Goal: Task Accomplishment & Management: Use online tool/utility

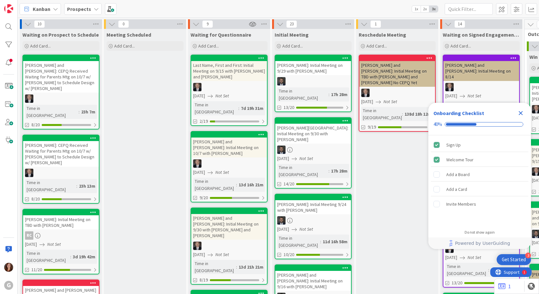
click at [85, 7] on b "Prospects" at bounding box center [79, 9] width 24 height 6
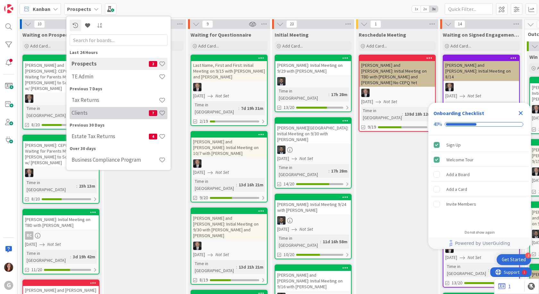
click at [85, 117] on div "Clients 7" at bounding box center [119, 113] width 98 height 12
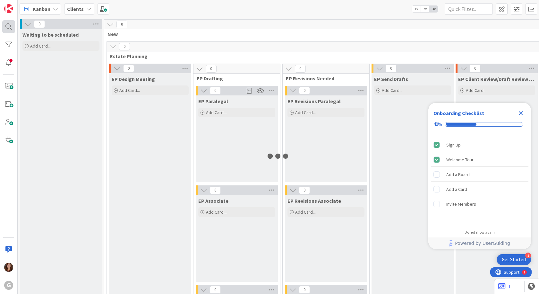
click at [8, 28] on div at bounding box center [8, 26] width 13 height 13
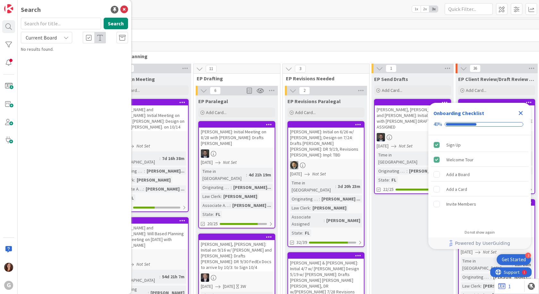
click at [56, 25] on input "text" at bounding box center [61, 24] width 80 height 12
type input "nano"
click at [92, 63] on span ", [PERSON_NAME] and [PERSON_NAME]: Initial on 9/10 with [PERSON_NAME] DRAFTING …" at bounding box center [71, 63] width 83 height 19
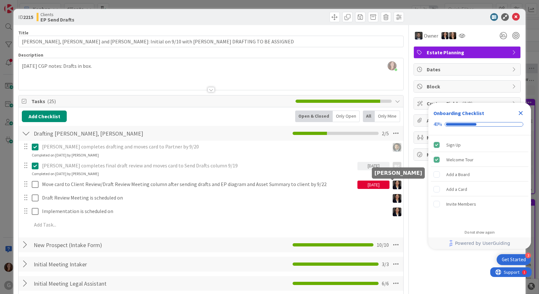
click at [393, 186] on img at bounding box center [397, 184] width 9 height 9
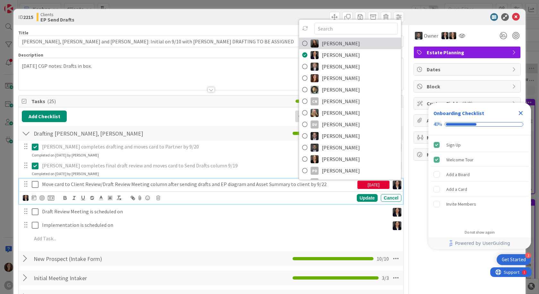
click at [302, 42] on icon at bounding box center [304, 44] width 5 height 10
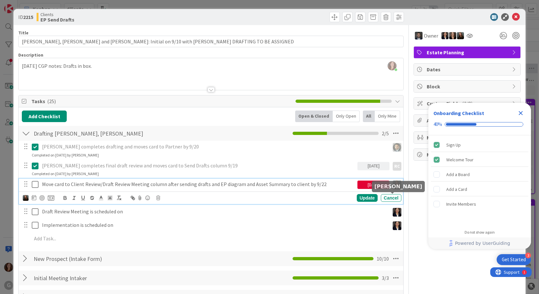
click at [395, 208] on img at bounding box center [397, 212] width 9 height 9
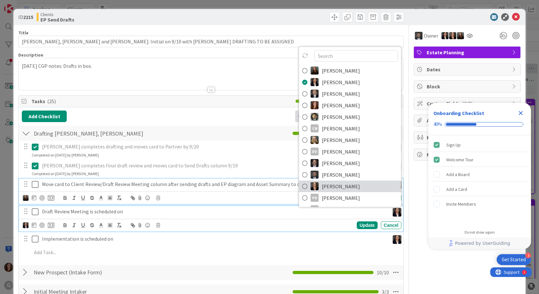
click at [302, 181] on icon at bounding box center [304, 186] width 5 height 10
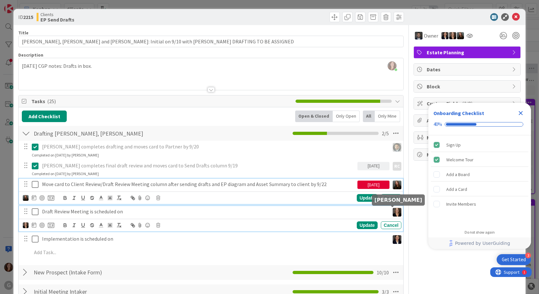
click at [393, 235] on img at bounding box center [397, 239] width 9 height 9
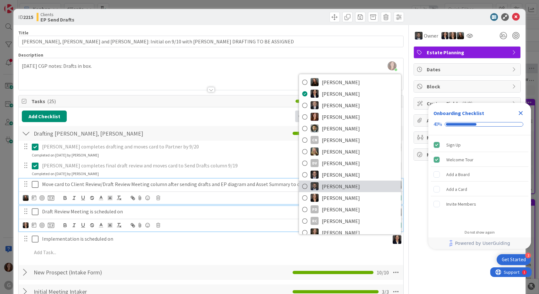
scroll to position [22, 0]
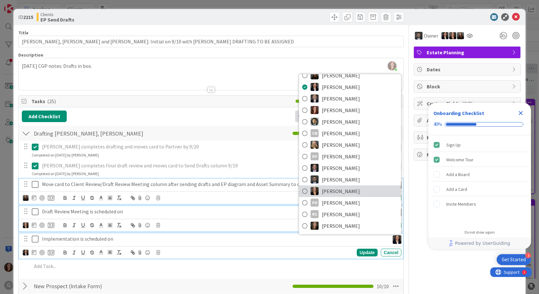
click at [333, 186] on span "[PERSON_NAME]" at bounding box center [341, 191] width 38 height 10
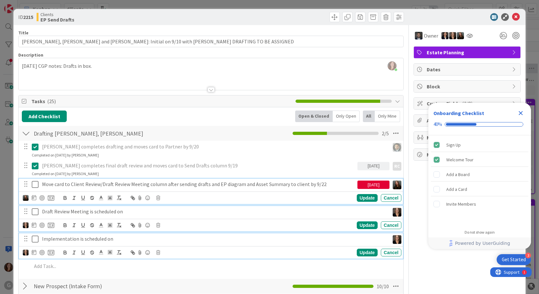
click at [185, 208] on p "Draft Review Meeting is scheduled on" at bounding box center [214, 211] width 345 height 7
click at [289, 235] on p "Implementation is scheduled on" at bounding box center [214, 238] width 345 height 7
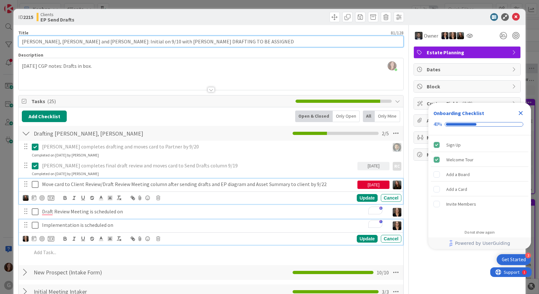
click at [86, 40] on input "[PERSON_NAME], [PERSON_NAME] and [PERSON_NAME]: Initial on 9/10 with [PERSON_NA…" at bounding box center [211, 42] width 386 height 12
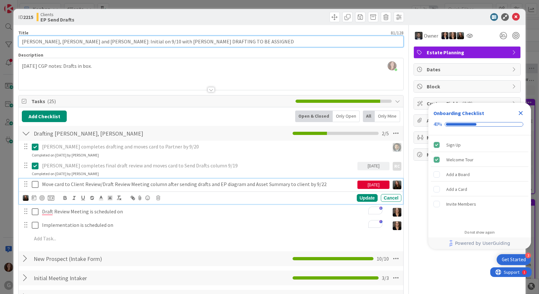
drag, startPoint x: 86, startPoint y: 40, endPoint x: 14, endPoint y: 46, distance: 71.5
click at [14, 46] on div "ID 2215 Clients EP Send Drafts Title 81 / 128 [PERSON_NAME] and [PERSON_NAME]: …" at bounding box center [269, 205] width 512 height 392
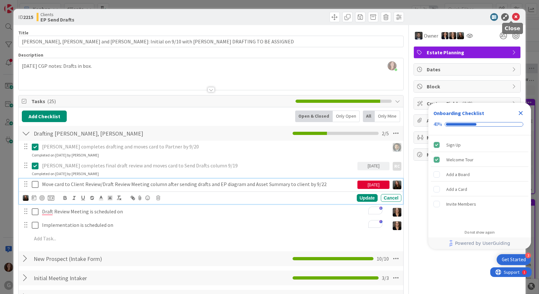
click at [512, 15] on icon at bounding box center [516, 17] width 8 height 8
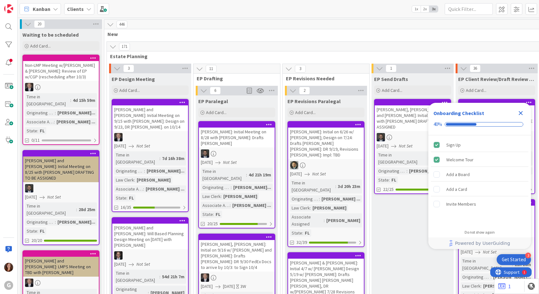
click at [76, 11] on b "Clients" at bounding box center [75, 9] width 17 height 6
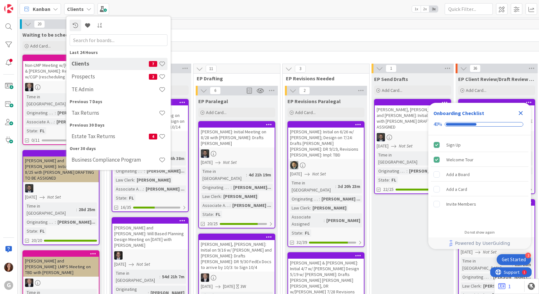
click at [108, 118] on div "Tax Returns" at bounding box center [119, 113] width 98 height 12
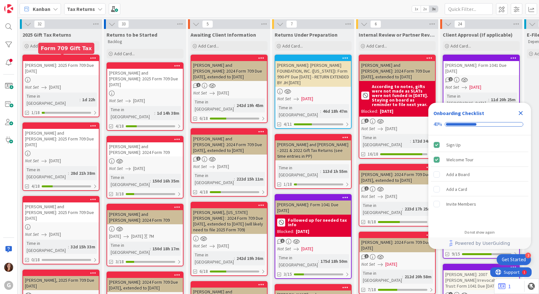
click at [49, 59] on div at bounding box center [62, 58] width 73 height 4
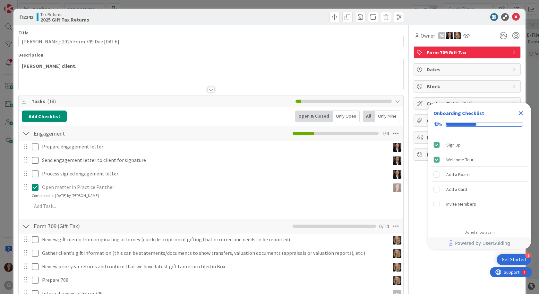
click at [520, 115] on icon "Close Checklist" at bounding box center [521, 113] width 4 height 4
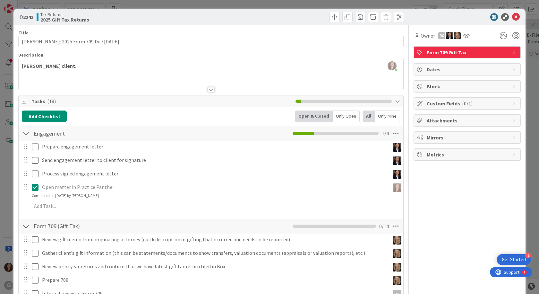
click at [429, 88] on span "Block" at bounding box center [468, 87] width 82 height 8
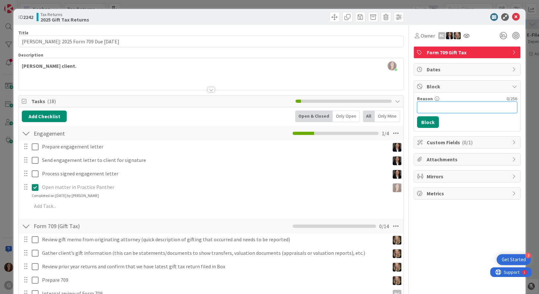
click at [424, 105] on input "Reason" at bounding box center [467, 107] width 100 height 12
click at [427, 108] on input "[PERSON_NAME] said to Block this card until it is determined if we are preparai…" at bounding box center [467, 107] width 100 height 12
type input "[PERSON_NAME] said to Block this card until it is determined if we are preparin…"
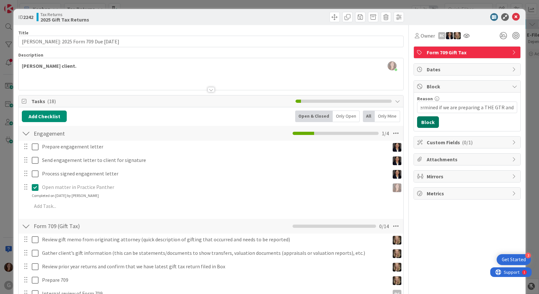
scroll to position [0, 0]
click at [424, 124] on button "Block" at bounding box center [428, 122] width 22 height 12
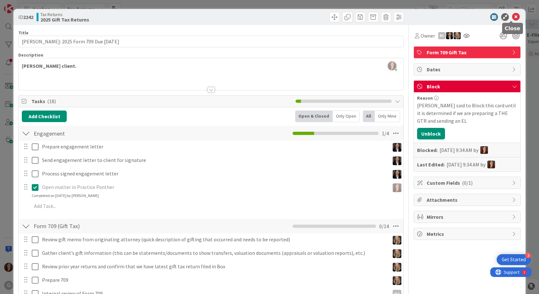
click at [512, 16] on icon at bounding box center [516, 17] width 8 height 8
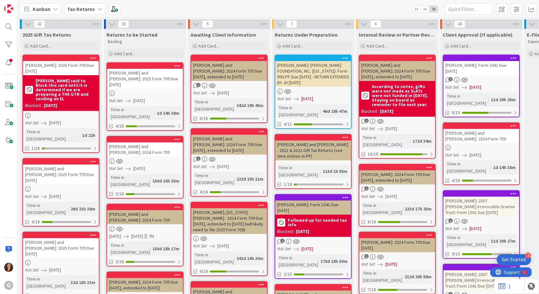
click at [73, 119] on div "Not Set [DATE]" at bounding box center [62, 122] width 74 height 7
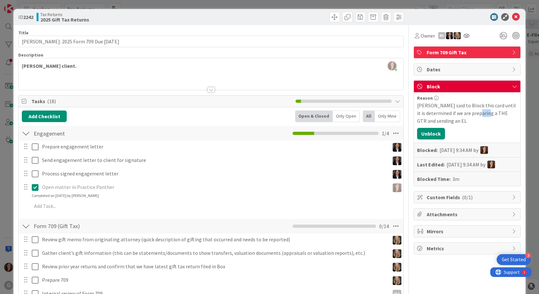
drag, startPoint x: 493, startPoint y: 114, endPoint x: 483, endPoint y: 116, distance: 9.7
click at [484, 116] on div "[PERSON_NAME] said to Block this card until it is determined if we are preparin…" at bounding box center [467, 112] width 100 height 23
click at [491, 126] on div "Reason [PERSON_NAME] said to Block this card until it is determined if we are p…" at bounding box center [467, 138] width 107 height 93
click at [488, 108] on div "[PERSON_NAME] said to Block this card until it is determined if we are preparin…" at bounding box center [467, 112] width 100 height 23
click at [491, 114] on div "[PERSON_NAME] said to Block this card until it is determined if we are preparin…" at bounding box center [467, 112] width 100 height 23
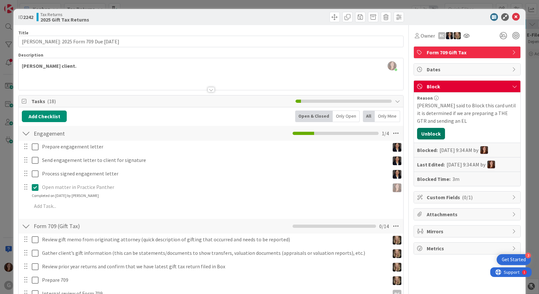
click at [429, 135] on button "Unblock" at bounding box center [431, 134] width 28 height 12
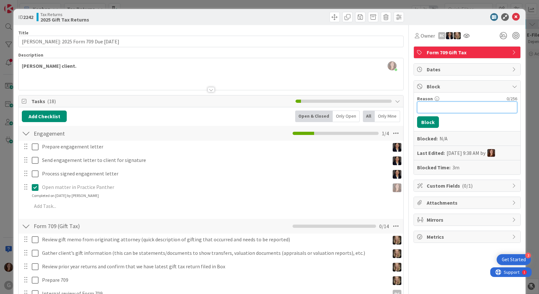
click at [436, 103] on input "Reason" at bounding box center [467, 107] width 100 height 12
type input "[PERSON_NAME] said to Block this card until it is determined if we will be prep…"
click at [421, 123] on button "Block" at bounding box center [428, 122] width 22 height 12
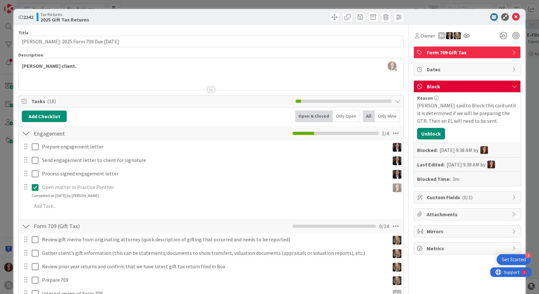
click at [223, 139] on div "Engagement Checklist Name 10 / 64 Engagement 1 / 4" at bounding box center [211, 133] width 385 height 15
click at [512, 21] on body "3 Get Started G Kanban Tax Returns 1x 2x 3x 32 2025 Gift Tax Returns Add Card..…" at bounding box center [269, 147] width 539 height 294
click at [512, 17] on icon at bounding box center [516, 17] width 8 height 8
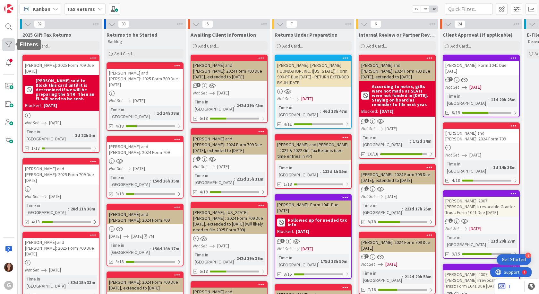
click at [8, 48] on div at bounding box center [8, 44] width 13 height 13
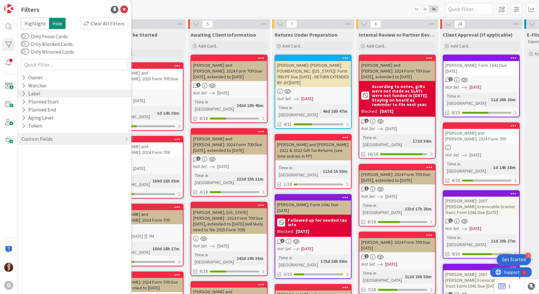
click at [24, 93] on icon at bounding box center [24, 93] width 4 height 5
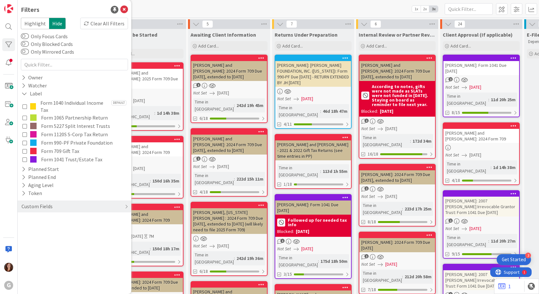
click at [24, 152] on icon at bounding box center [24, 151] width 4 height 4
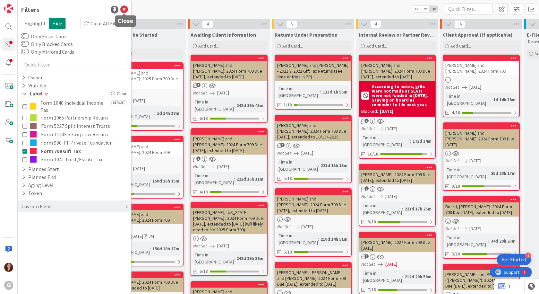
click at [123, 12] on icon at bounding box center [124, 10] width 8 height 8
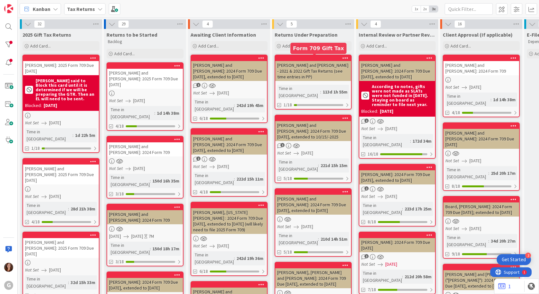
click at [313, 57] on div at bounding box center [314, 58] width 73 height 4
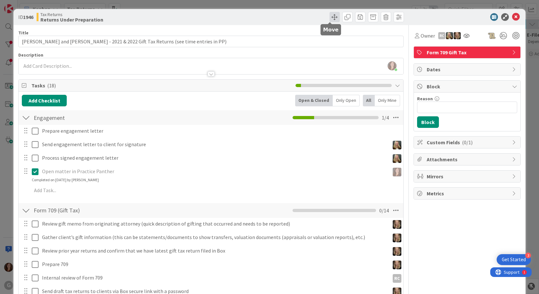
click at [332, 17] on span at bounding box center [335, 17] width 10 height 10
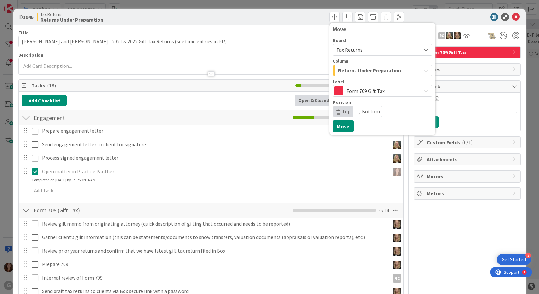
click at [361, 93] on span "Form 709 Gift Tax" at bounding box center [382, 90] width 71 height 9
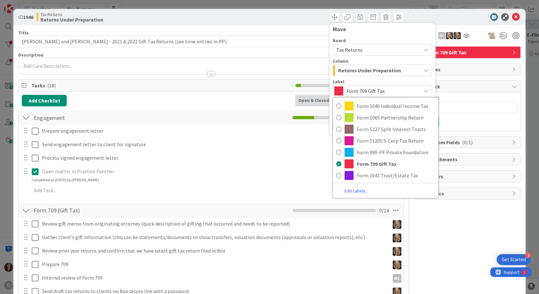
click at [371, 71] on span "Returns Under Preparation" at bounding box center [369, 70] width 63 height 8
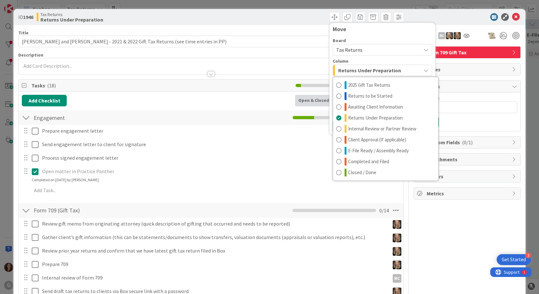
click at [238, 73] on div at bounding box center [211, 70] width 385 height 7
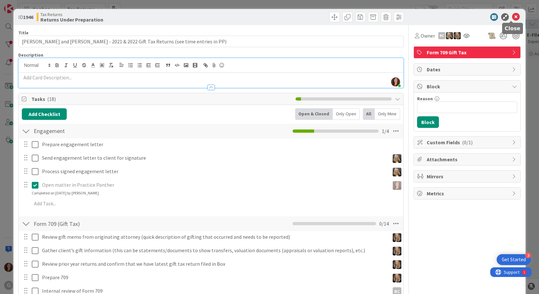
click at [512, 19] on icon at bounding box center [516, 17] width 8 height 8
